Goal: Information Seeking & Learning: Learn about a topic

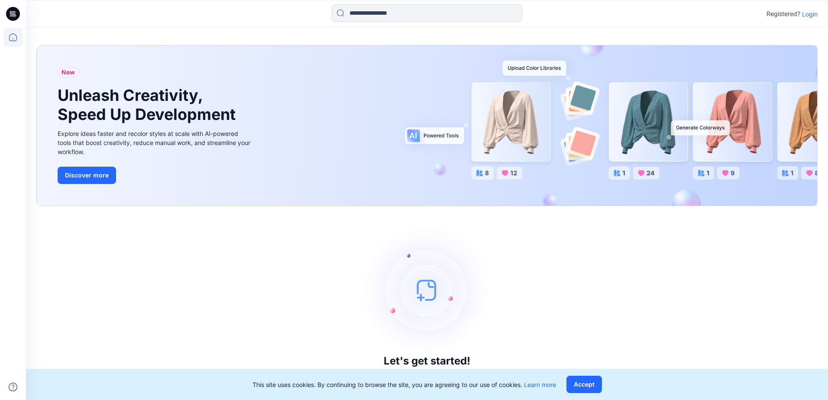
click at [813, 15] on p "Login" at bounding box center [810, 14] width 16 height 9
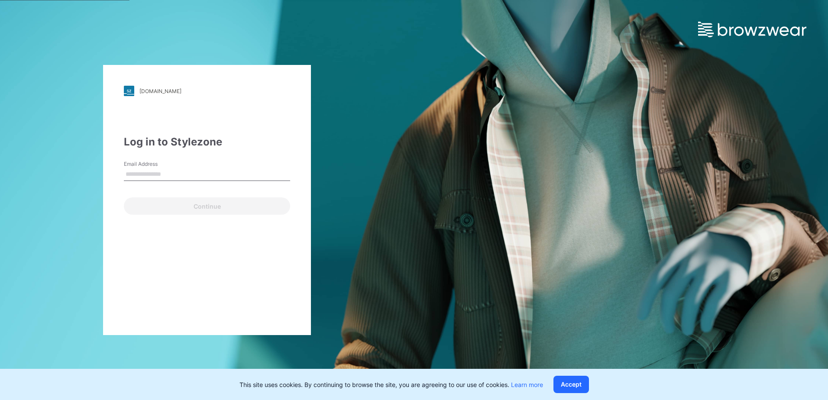
click at [188, 177] on input "Email Address" at bounding box center [207, 174] width 166 height 13
drag, startPoint x: 352, startPoint y: 164, endPoint x: 261, endPoint y: 152, distance: 92.5
click at [352, 164] on div "[DOMAIN_NAME] Loading... Log in to Stylezone Email Address Continue" at bounding box center [207, 200] width 414 height 400
drag, startPoint x: 158, startPoint y: 177, endPoint x: 159, endPoint y: 167, distance: 10.0
click at [158, 177] on input "Email Address" at bounding box center [207, 174] width 166 height 13
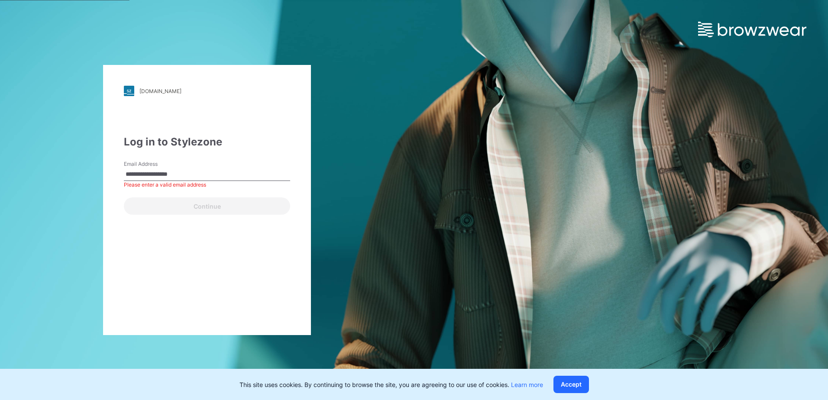
type input "**********"
click at [124, 197] on button "Continue" at bounding box center [207, 205] width 166 height 17
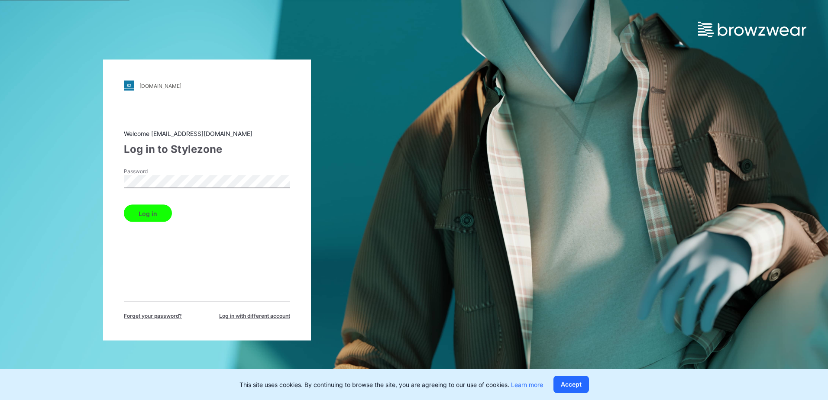
click at [124, 205] on button "Log in" at bounding box center [148, 213] width 48 height 17
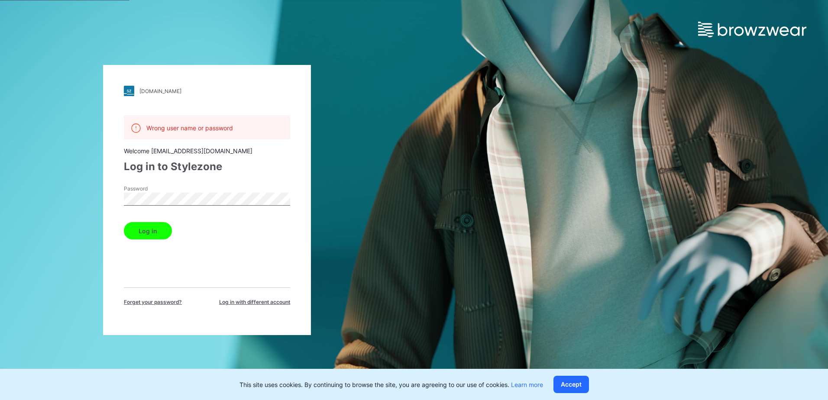
click at [314, 163] on div "[DOMAIN_NAME] Loading... Wrong user name or password Welcome [EMAIL_ADDRESS][DO…" at bounding box center [207, 200] width 414 height 400
click at [238, 302] on span "Log in with different account" at bounding box center [254, 302] width 71 height 8
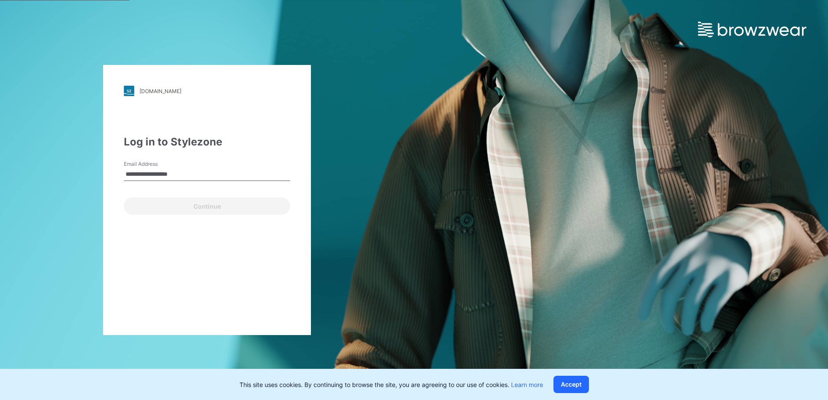
type input "**********"
click at [124, 197] on button "Continue" at bounding box center [207, 205] width 166 height 17
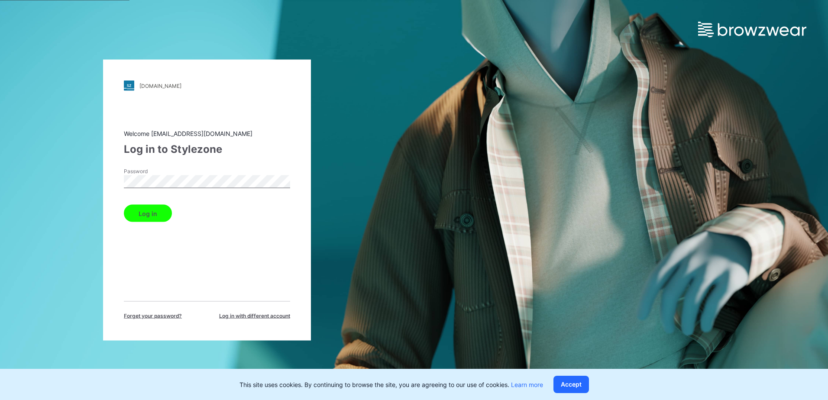
click at [124, 205] on button "Log in" at bounding box center [148, 213] width 48 height 17
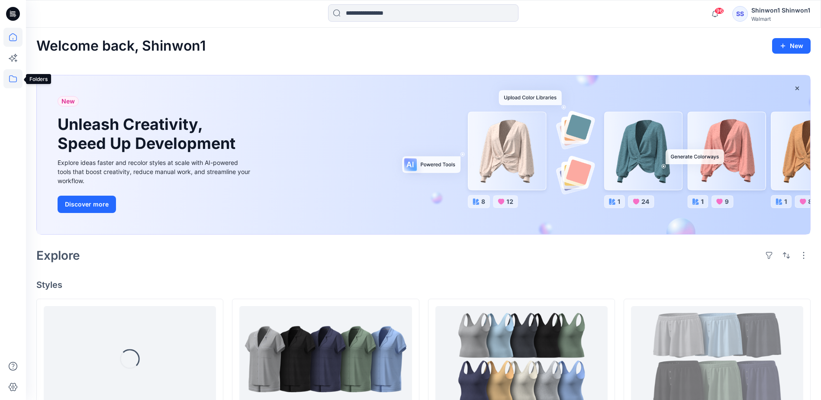
click at [16, 78] on icon at bounding box center [12, 78] width 19 height 19
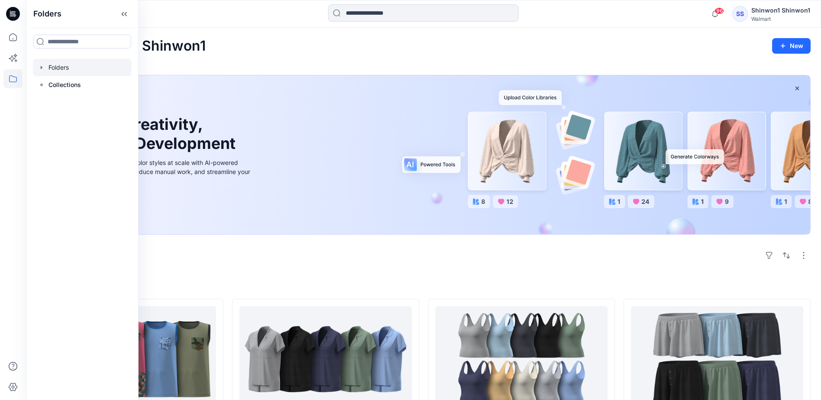
click at [38, 70] on icon "button" at bounding box center [41, 67] width 7 height 7
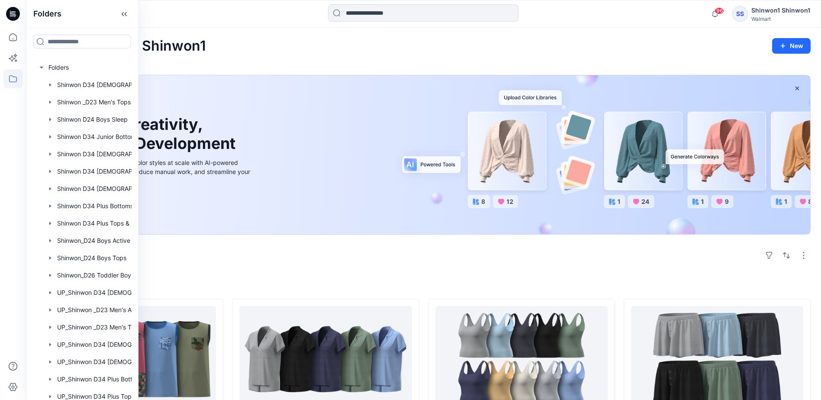
click at [288, 248] on div "Explore" at bounding box center [423, 255] width 775 height 21
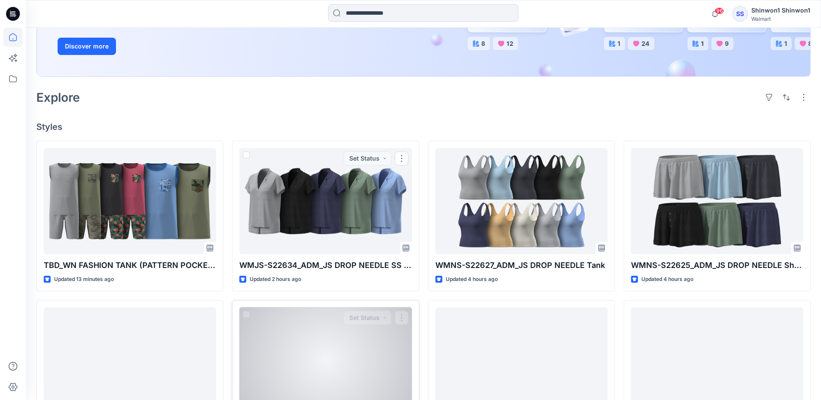
scroll to position [216, 0]
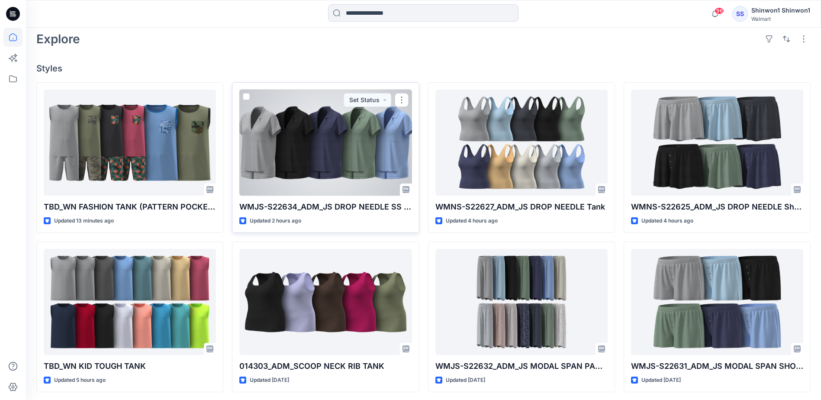
click at [328, 149] on div at bounding box center [325, 143] width 172 height 106
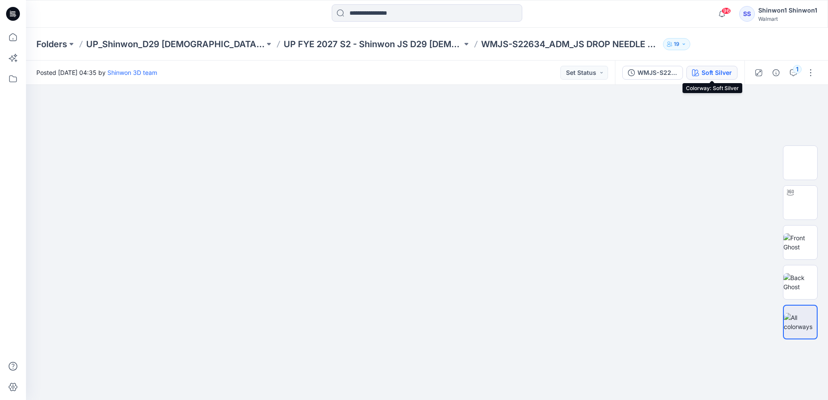
click at [725, 75] on div "Soft Silver" at bounding box center [716, 73] width 30 height 10
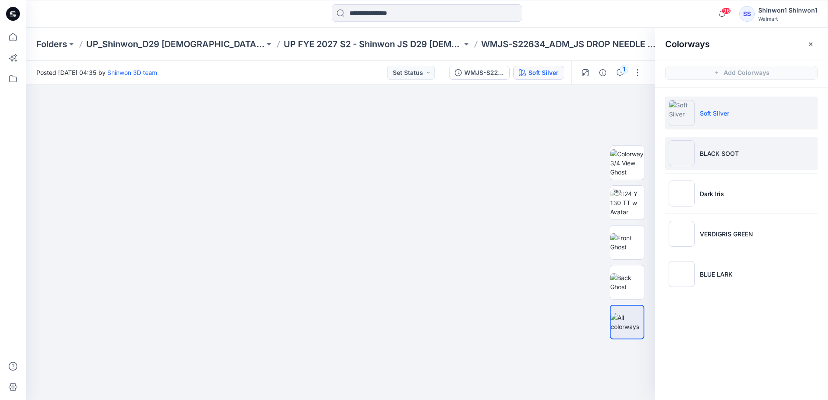
click at [728, 149] on p "BLACK SOOT" at bounding box center [719, 153] width 39 height 9
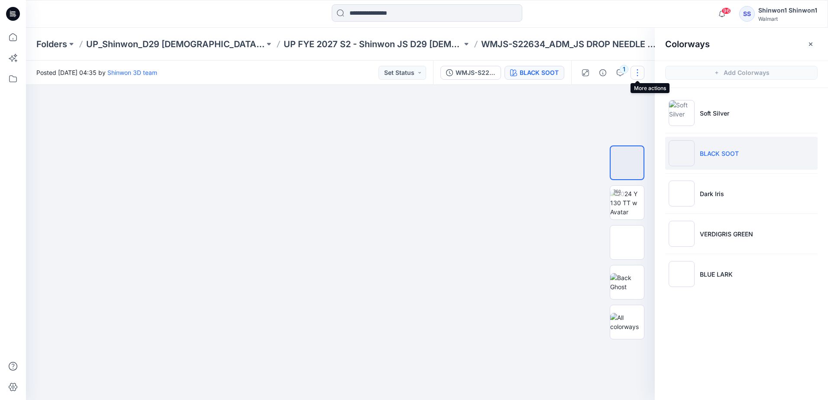
click at [639, 74] on button "button" at bounding box center [637, 73] width 14 height 14
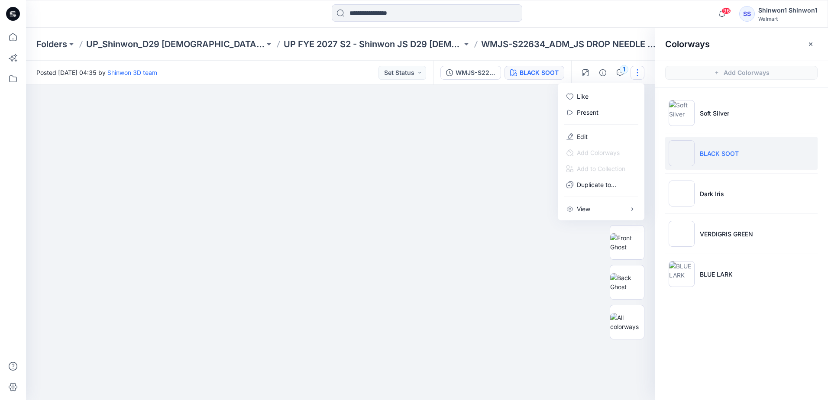
click at [640, 73] on button "button" at bounding box center [637, 73] width 14 height 14
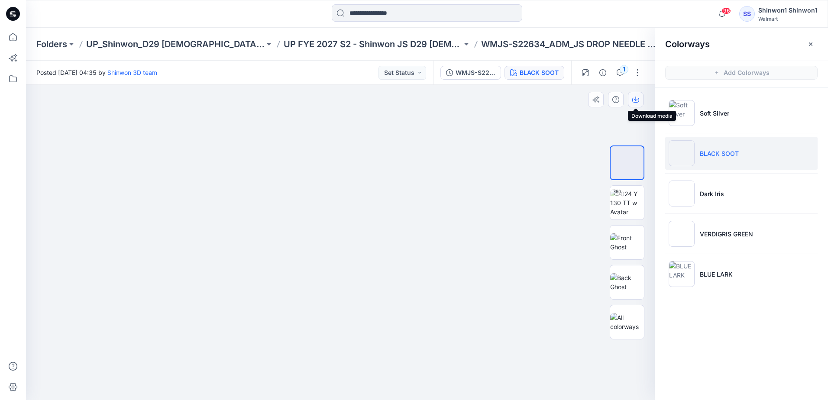
click at [636, 97] on icon "button" at bounding box center [635, 99] width 3 height 4
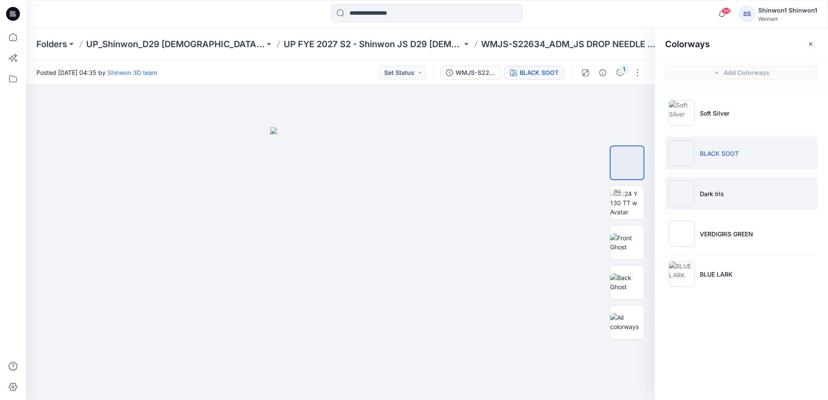
click at [714, 189] on p "Dark Iris" at bounding box center [712, 193] width 24 height 9
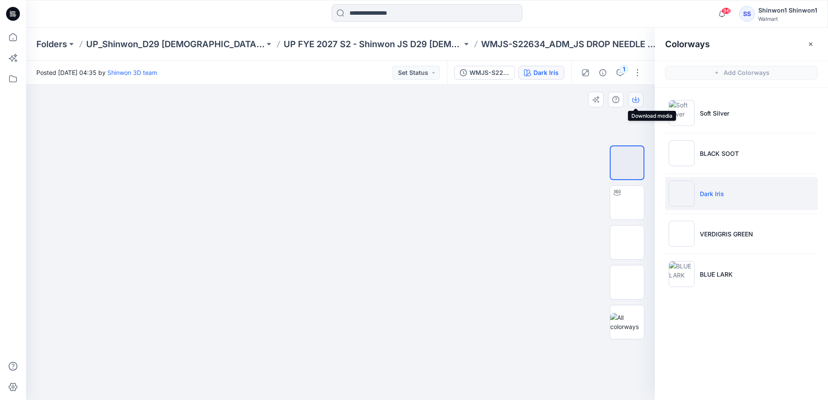
click at [638, 101] on icon "button" at bounding box center [635, 99] width 7 height 7
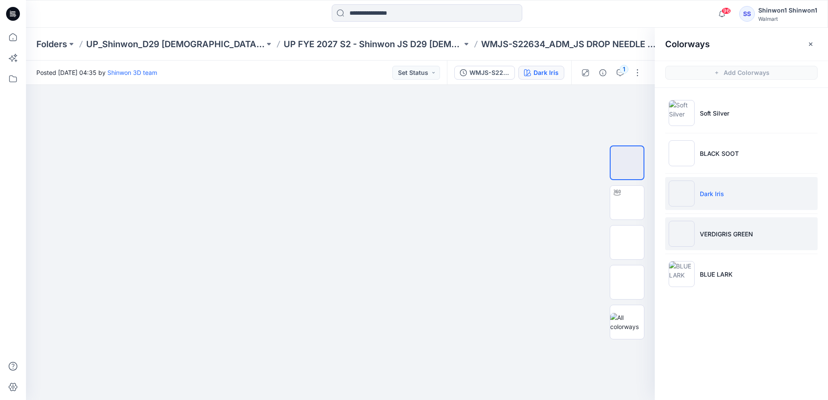
click at [719, 236] on p "VERDIGRIS GREEN" at bounding box center [726, 233] width 53 height 9
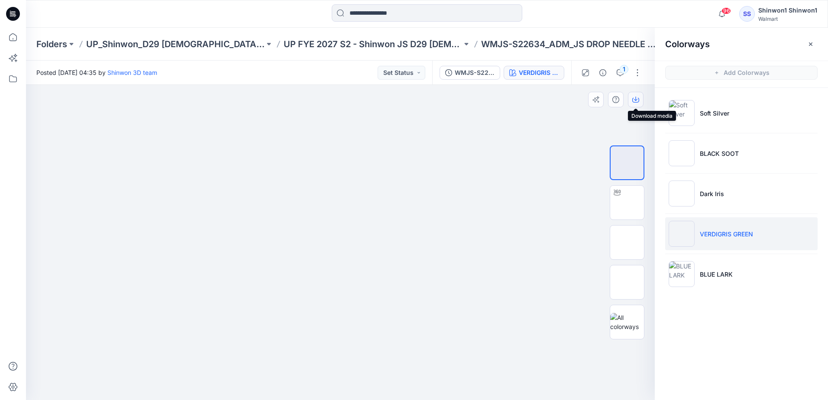
click at [635, 100] on icon "button" at bounding box center [635, 99] width 3 height 4
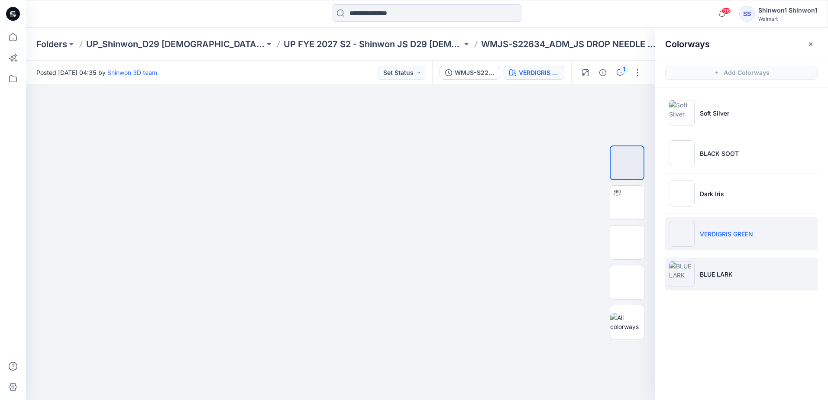
click at [715, 271] on p "BLUE LARK" at bounding box center [716, 274] width 33 height 9
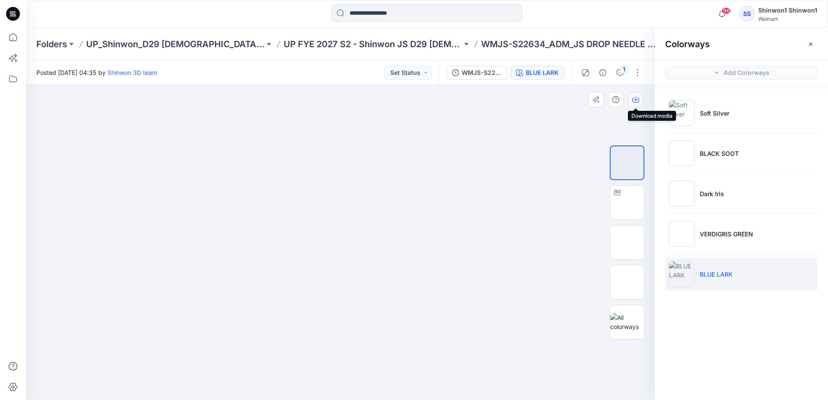
click at [637, 98] on icon "button" at bounding box center [635, 99] width 7 height 7
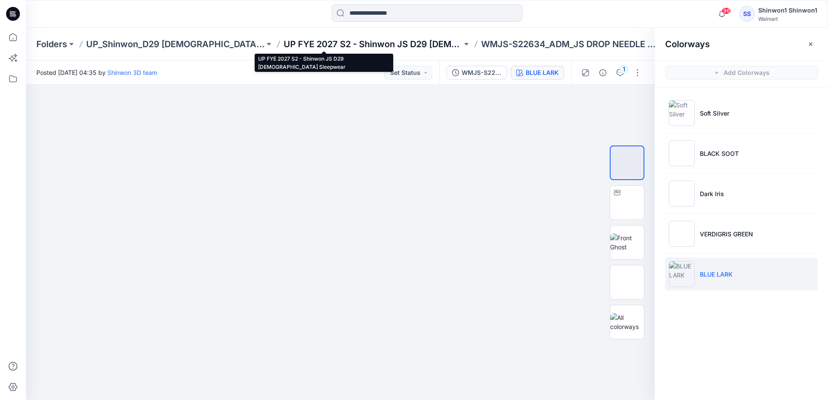
click at [331, 38] on p "UP FYE 2027 S2 - Shinwon JS D29 [DEMOGRAPHIC_DATA] Sleepwear" at bounding box center [373, 44] width 178 height 12
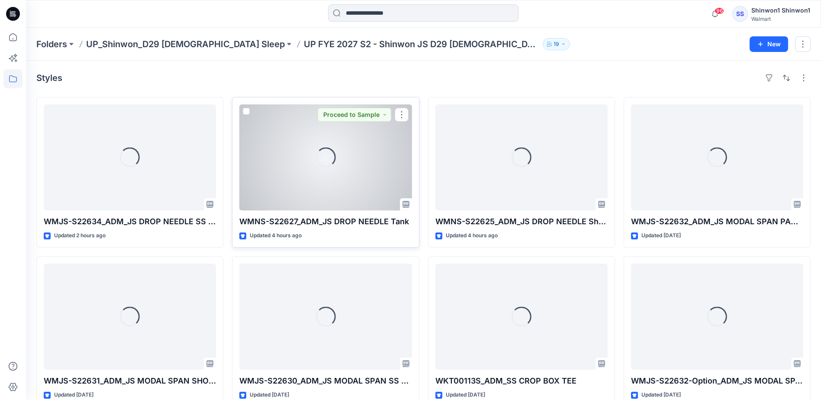
click at [361, 159] on div "Loading..." at bounding box center [325, 157] width 172 height 106
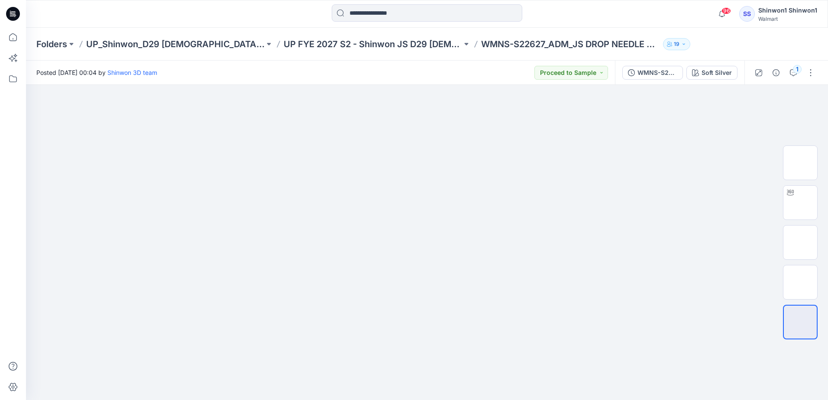
click at [708, 64] on div "WMNS-S22627_ADM_JS DROP NEEDLE Tank Soft Silver" at bounding box center [679, 73] width 129 height 24
click at [708, 71] on div "Soft Silver" at bounding box center [716, 73] width 30 height 10
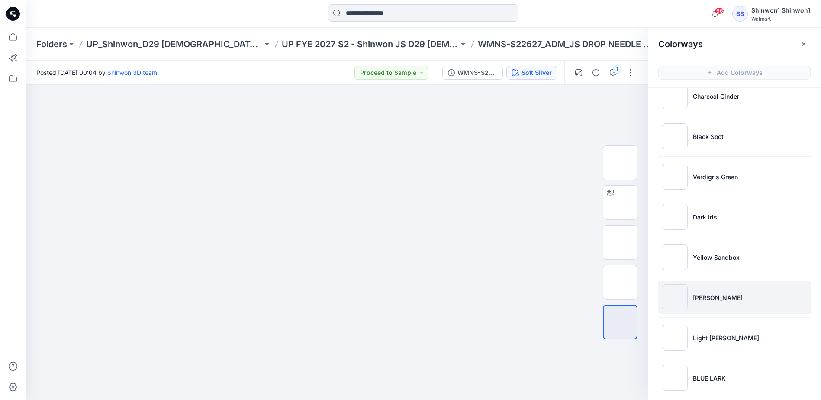
scroll to position [105, 0]
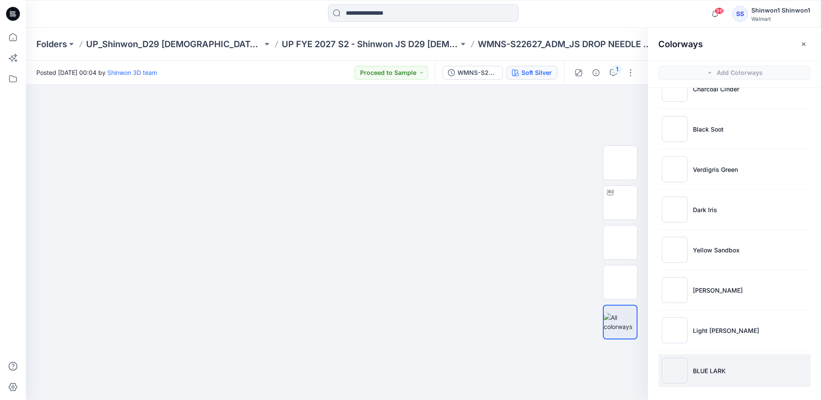
click at [718, 368] on p "BLUE LARK" at bounding box center [709, 370] width 33 height 9
click at [803, 38] on button "button" at bounding box center [804, 44] width 14 height 14
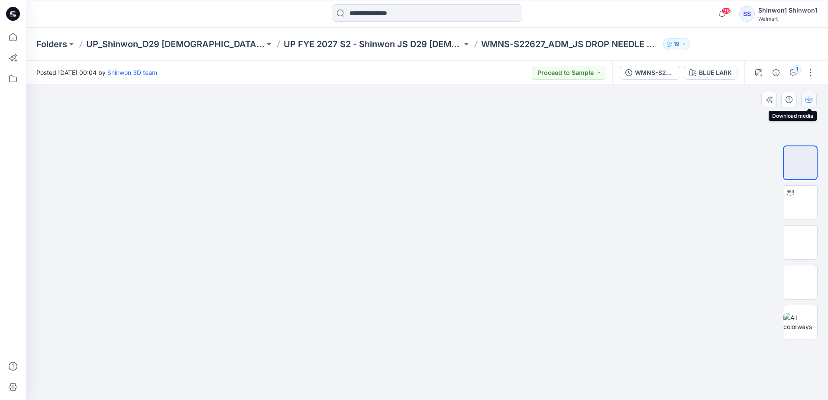
click at [806, 98] on icon "button" at bounding box center [808, 99] width 7 height 7
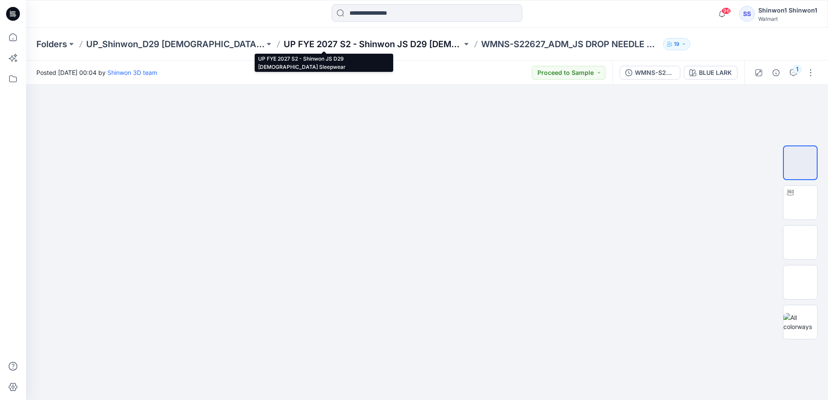
click at [368, 42] on p "UP FYE 2027 S2 - Shinwon JS D29 [DEMOGRAPHIC_DATA] Sleepwear" at bounding box center [373, 44] width 178 height 12
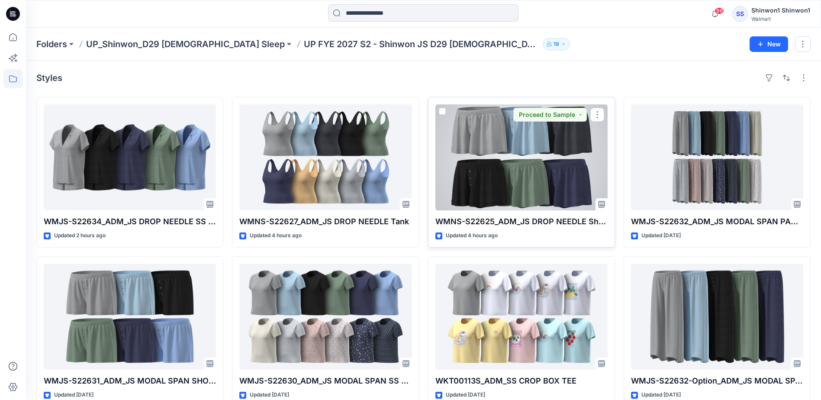
click at [496, 146] on div at bounding box center [522, 157] width 172 height 106
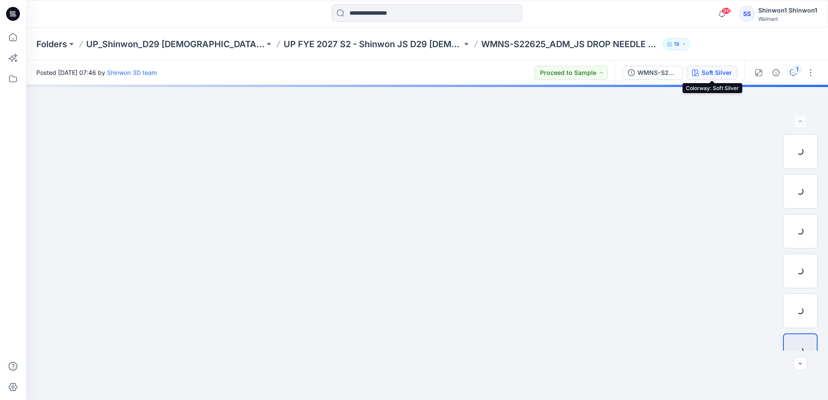
click at [712, 75] on div "Soft Silver" at bounding box center [716, 73] width 30 height 10
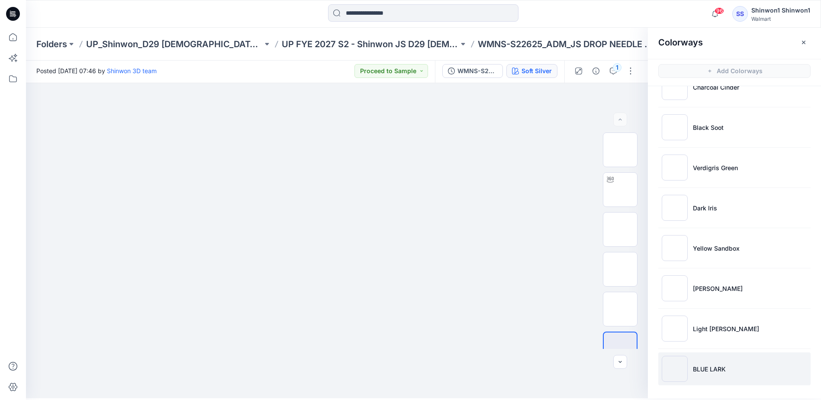
scroll to position [3, 0]
click at [717, 371] on p "BLUE LARK" at bounding box center [709, 368] width 33 height 9
click at [630, 99] on icon "button" at bounding box center [629, 97] width 7 height 7
click at [11, 14] on icon at bounding box center [13, 14] width 14 height 14
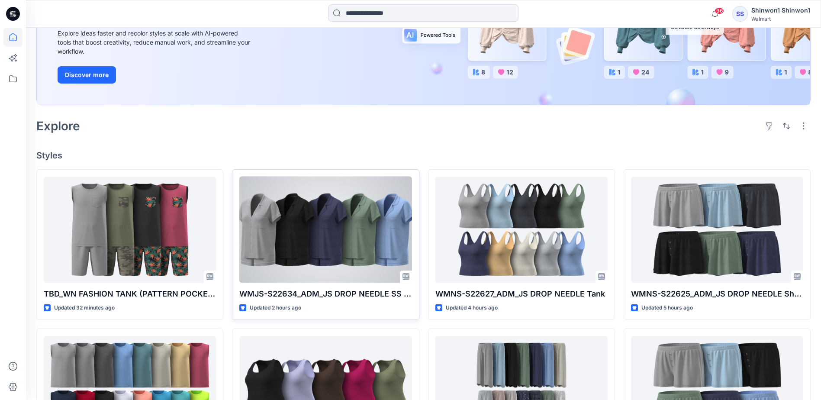
scroll to position [219, 0]
